Goal: Check status: Check status

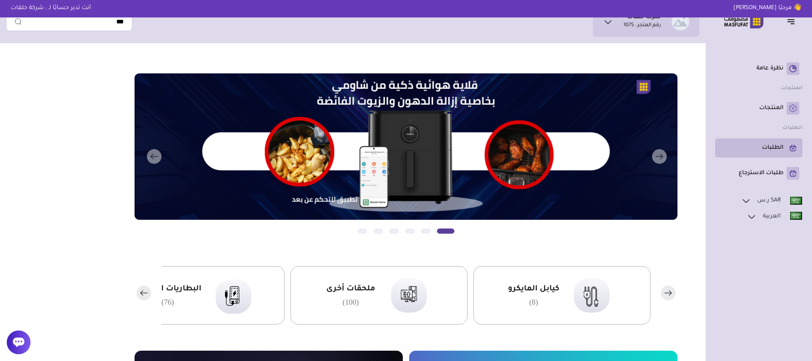
click at [784, 144] on link "الطلبات" at bounding box center [758, 148] width 81 height 13
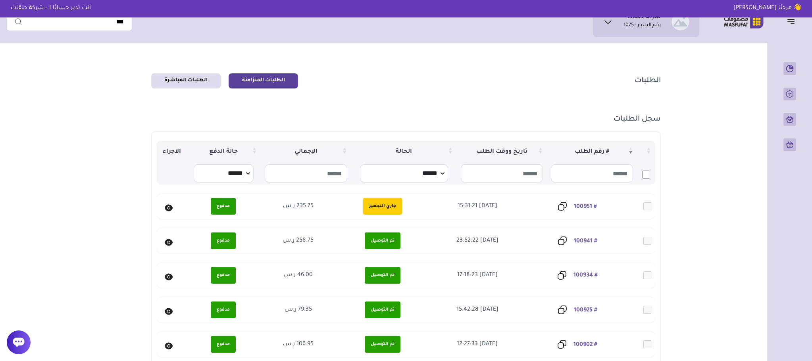
click at [584, 273] on link "# 100934" at bounding box center [585, 276] width 24 height 6
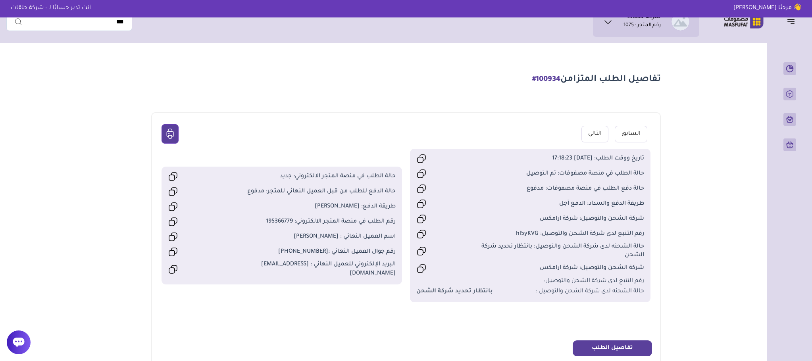
click at [272, 225] on span "رقم الطلب في منصة المتجر الالكتروني: 195366779" at bounding box center [310, 221] width 171 height 9
copy span "195366779"
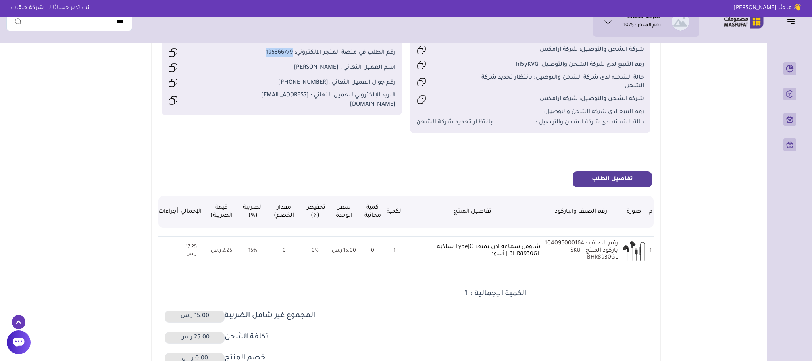
scroll to position [238, 0]
